Goal: Task Accomplishment & Management: Complete application form

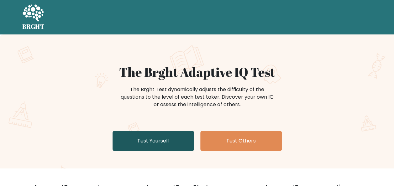
click at [156, 141] on link "Test Yourself" at bounding box center [154, 141] width 82 height 20
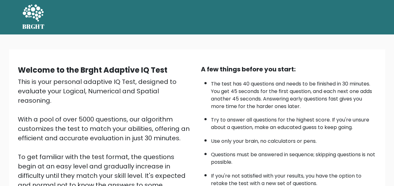
scroll to position [101, 0]
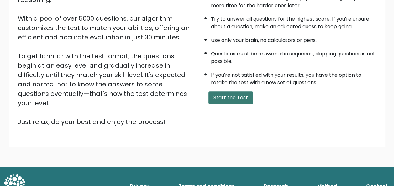
click at [237, 101] on button "Start the Test" at bounding box center [231, 98] width 45 height 13
click at [242, 101] on button "Start the Test" at bounding box center [231, 98] width 45 height 13
click at [238, 101] on button "Start the Test" at bounding box center [231, 98] width 45 height 13
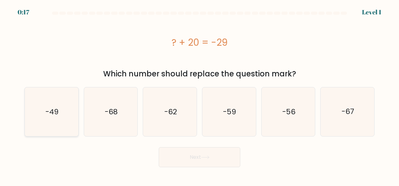
click at [51, 112] on text "-49" at bounding box center [52, 112] width 13 height 10
click at [200, 95] on input "a. -49" at bounding box center [200, 94] width 0 height 2
radio input "true"
click at [186, 153] on button "Next" at bounding box center [200, 157] width 82 height 20
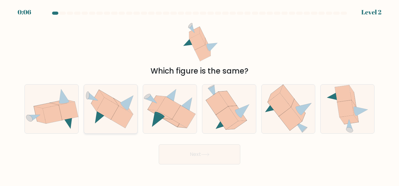
click at [108, 99] on icon at bounding box center [108, 98] width 19 height 16
click at [200, 95] on input "b." at bounding box center [200, 94] width 0 height 2
radio input "true"
click at [222, 156] on button "Next" at bounding box center [200, 155] width 82 height 20
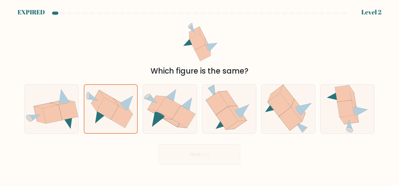
click at [211, 158] on div "Next" at bounding box center [200, 153] width 358 height 23
click at [183, 151] on div "Next" at bounding box center [200, 153] width 358 height 23
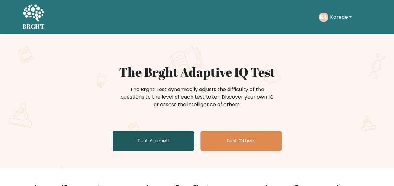
click at [156, 139] on link "Test Yourself" at bounding box center [154, 141] width 82 height 20
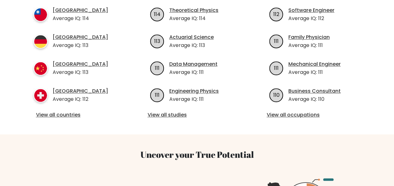
scroll to position [222, 0]
click at [67, 114] on link "View all countries" at bounding box center [78, 115] width 84 height 8
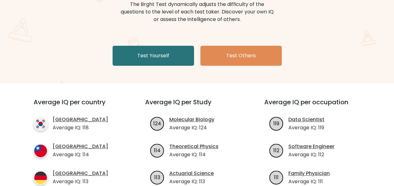
scroll to position [0, 0]
